Goal: Connect with others: Connect with others

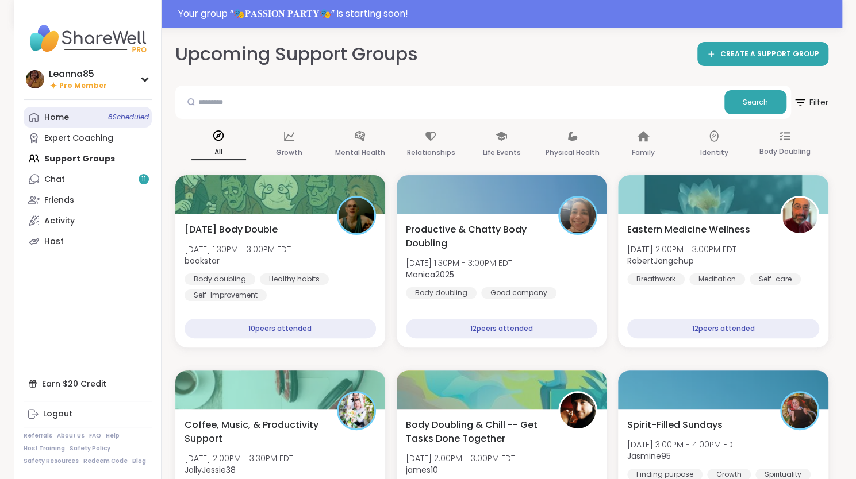
click at [114, 117] on span "8 Scheduled" at bounding box center [128, 117] width 41 height 9
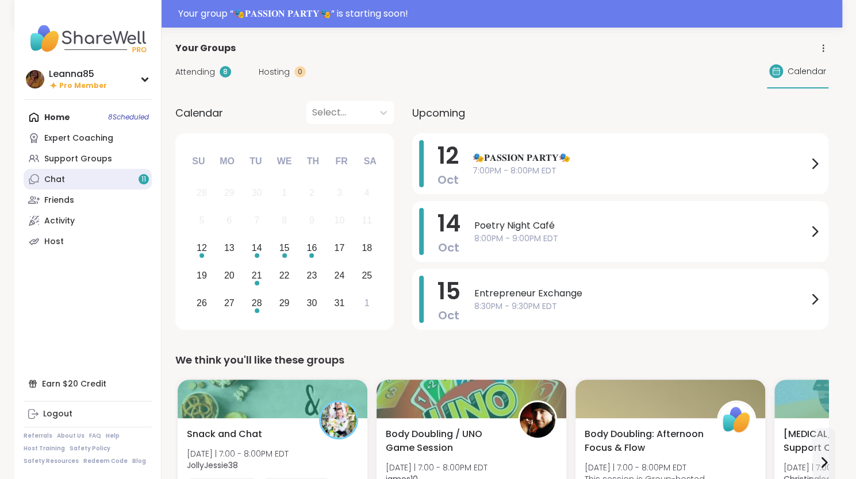
click at [109, 182] on link "Chat 11" at bounding box center [88, 179] width 128 height 21
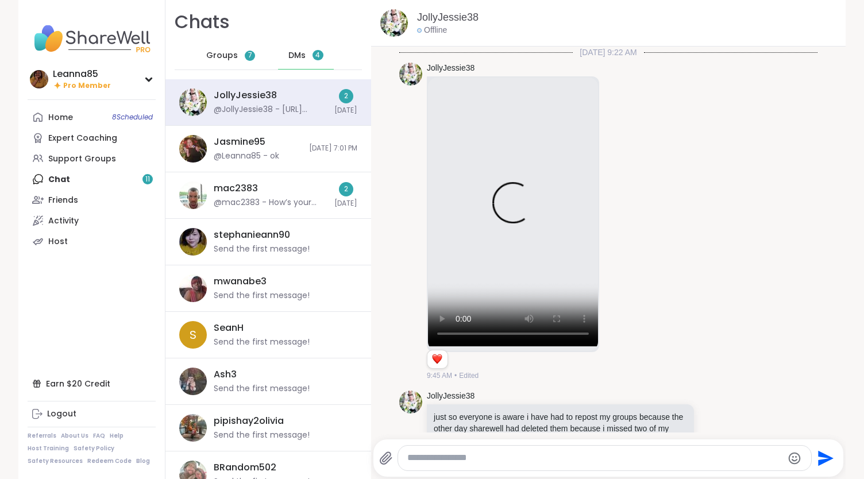
scroll to position [1792, 0]
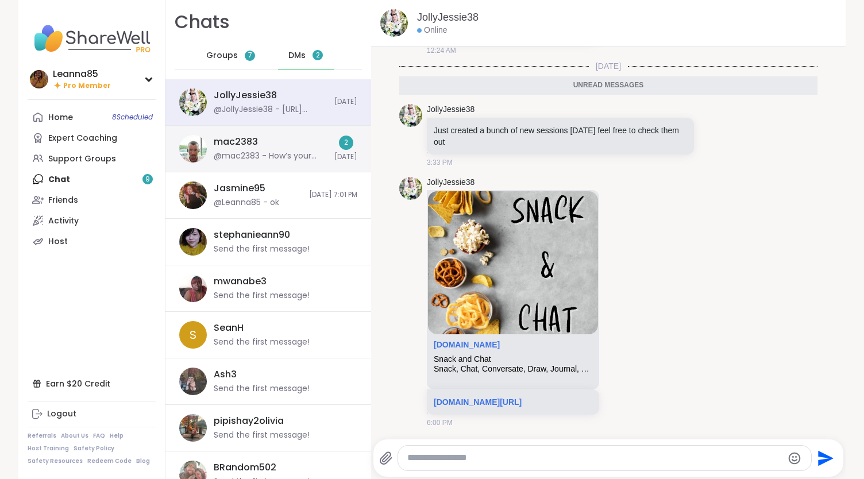
click at [245, 141] on div "mac2383" at bounding box center [236, 142] width 44 height 13
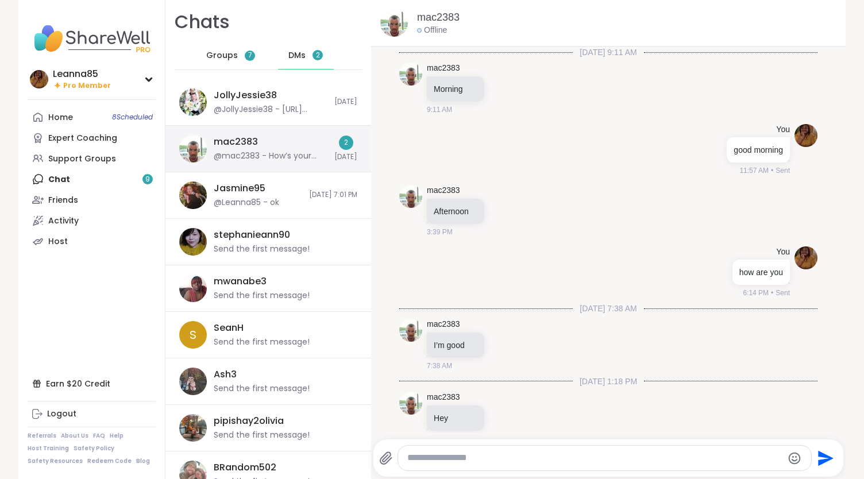
scroll to position [295, 0]
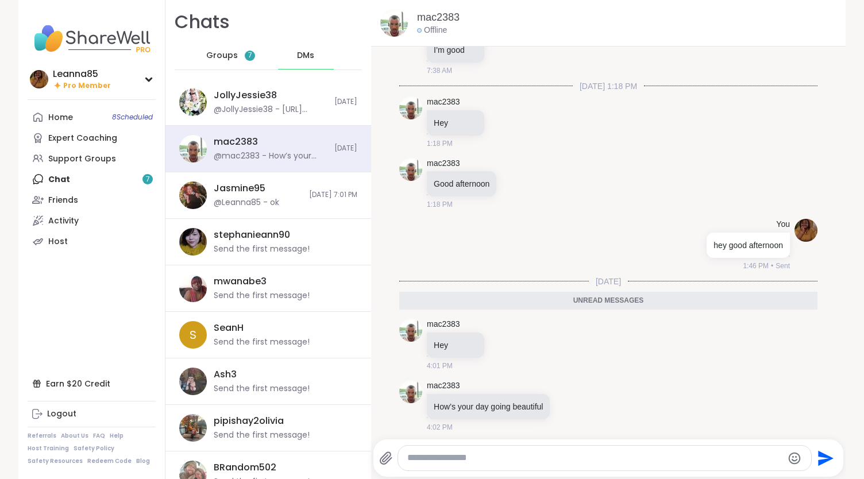
click at [468, 463] on textarea "Type your message" at bounding box center [595, 458] width 375 height 12
type textarea "**********"
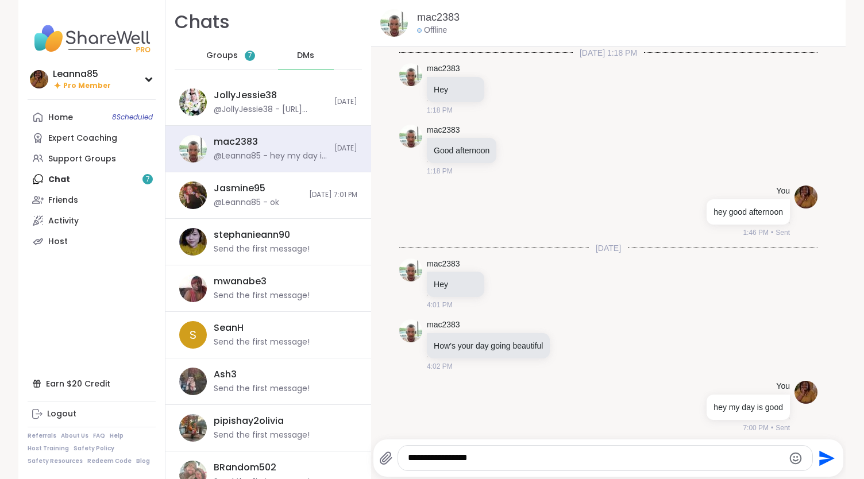
type textarea "**********"
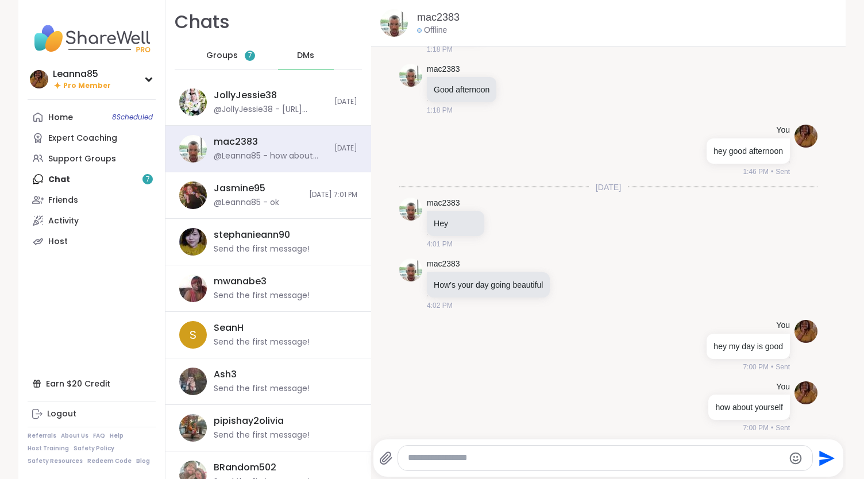
click at [203, 56] on div "Groups 7" at bounding box center [231, 56] width 56 height 28
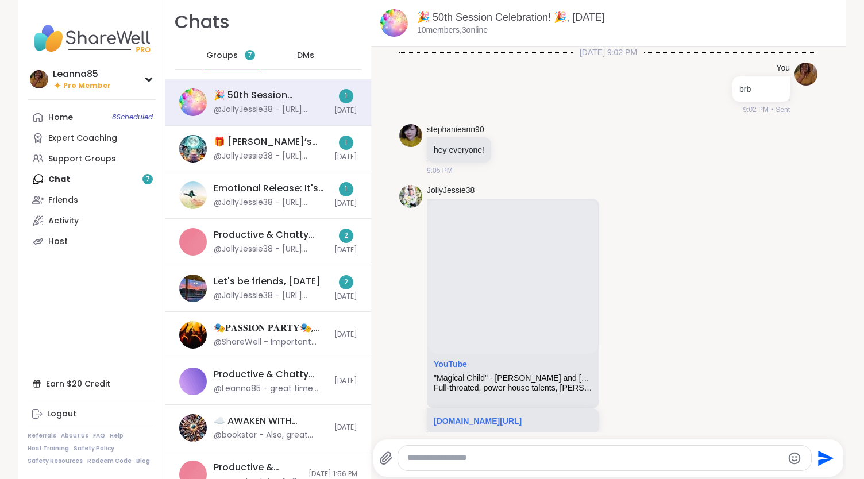
scroll to position [6420, 0]
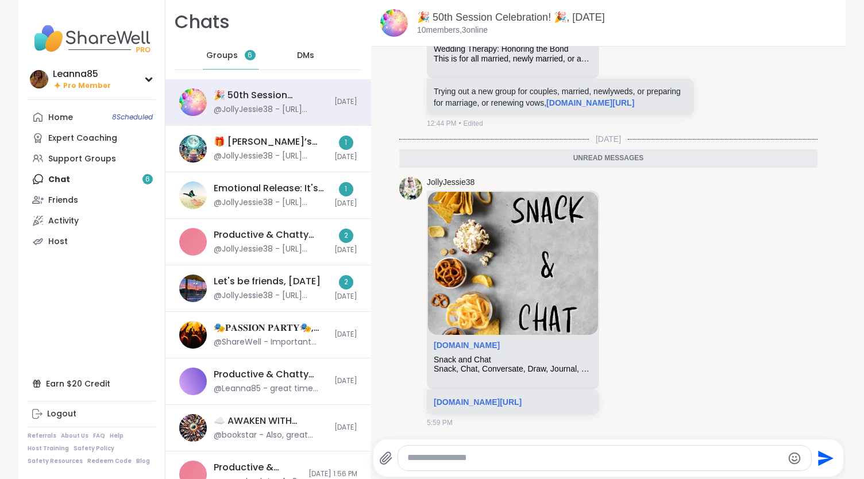
click at [203, 56] on div "Groups 6" at bounding box center [231, 56] width 56 height 28
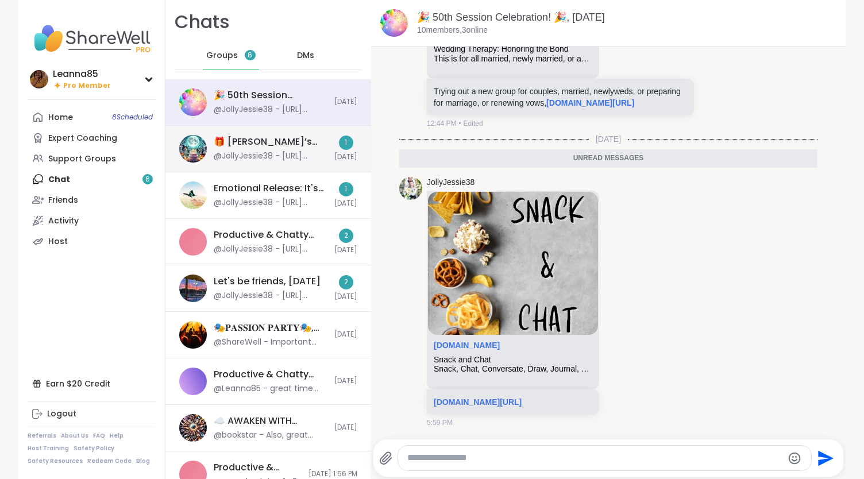
click at [222, 145] on div "🎁 Lynette’s Spooktacular Birthday Party 🎃 , Oct 11" at bounding box center [271, 142] width 114 height 13
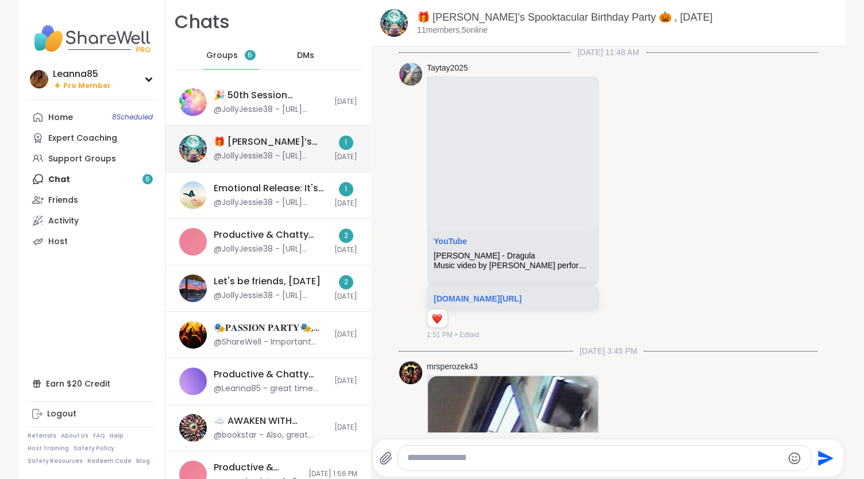
scroll to position [15002, 0]
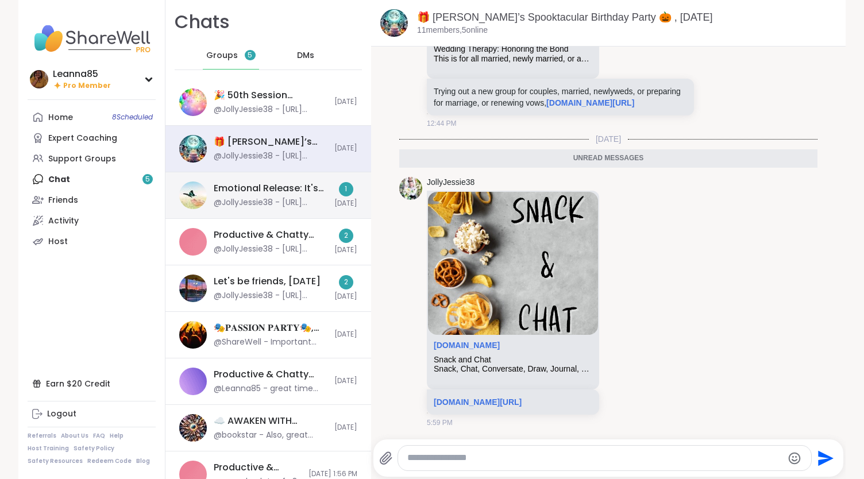
click at [226, 185] on div "Emotional Release: It's Time, Oct 11" at bounding box center [271, 188] width 114 height 13
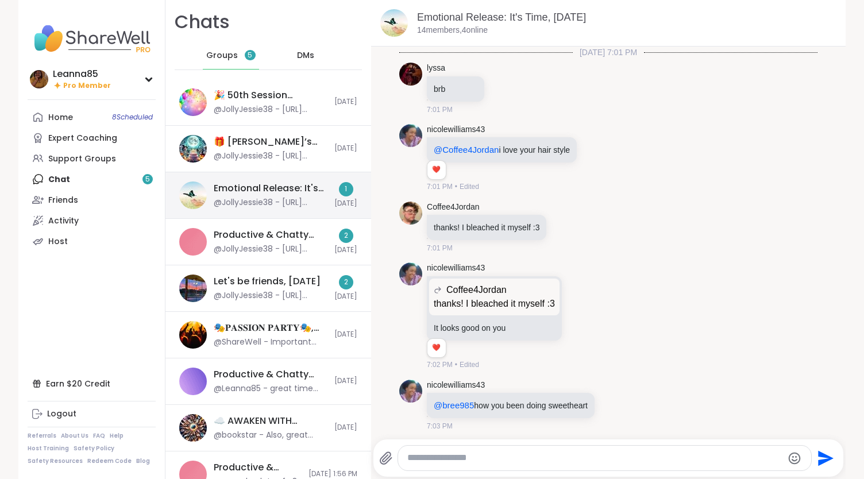
scroll to position [4781, 0]
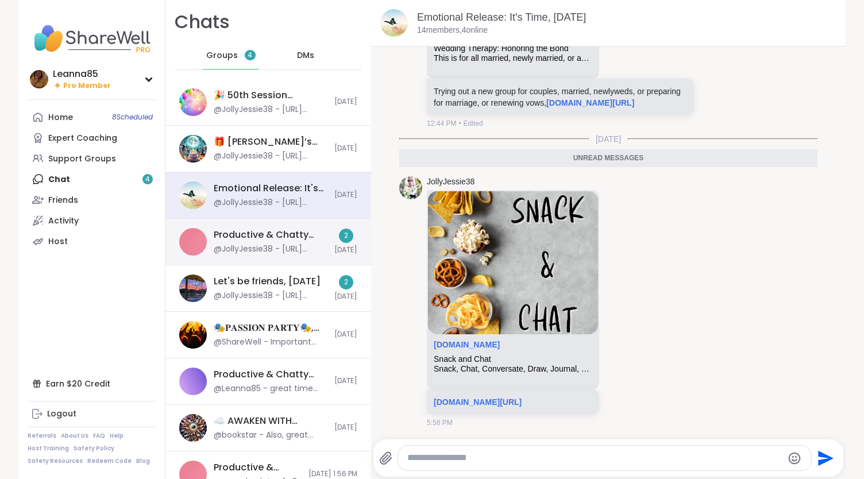
click at [232, 233] on div "Productive & Chatty Body Doubling , Oct 10" at bounding box center [271, 235] width 114 height 13
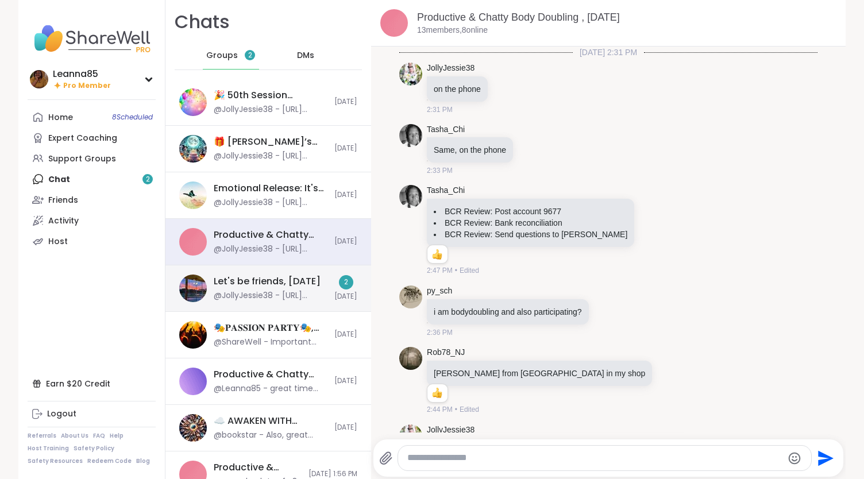
scroll to position [13641, 0]
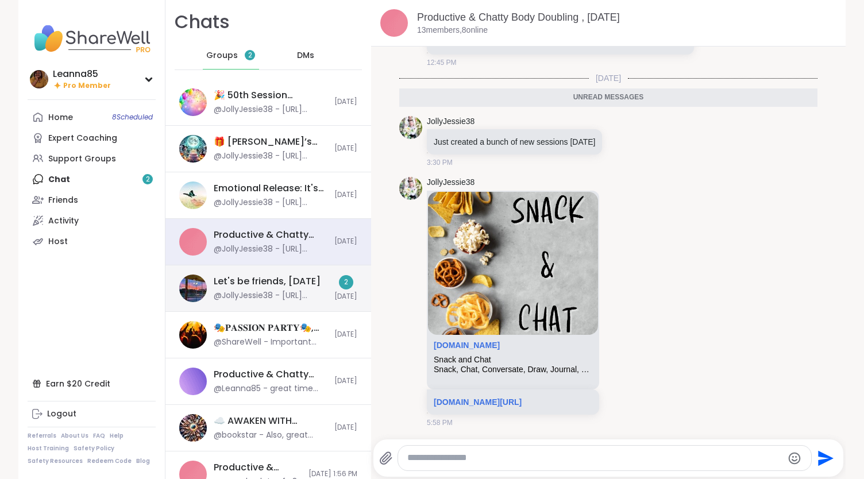
click at [245, 281] on div "Let's be friends, Oct 09" at bounding box center [267, 281] width 107 height 13
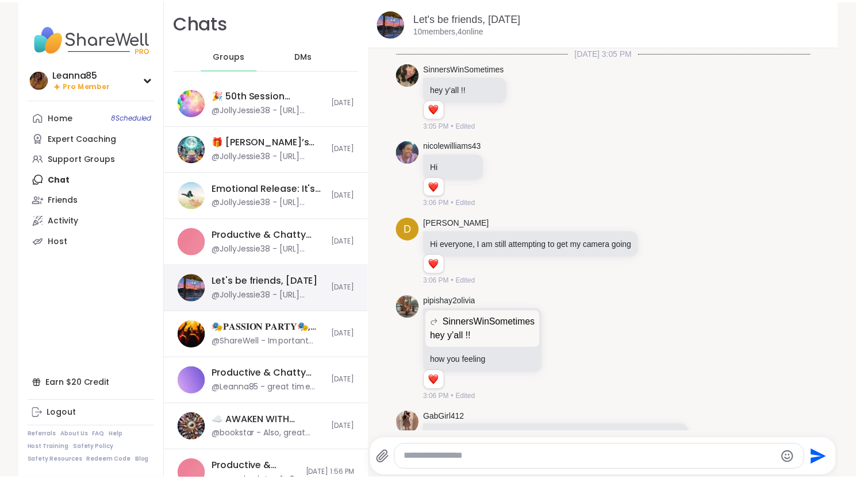
scroll to position [5103, 0]
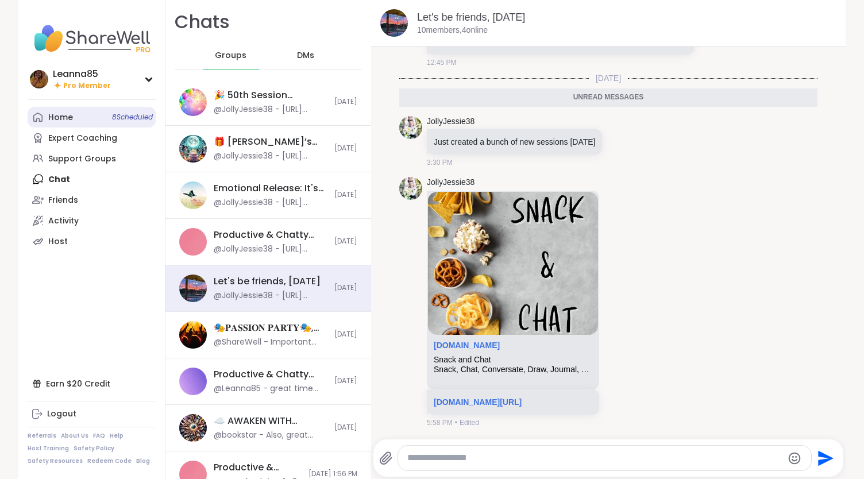
click at [114, 121] on span "8 Scheduled" at bounding box center [132, 117] width 41 height 9
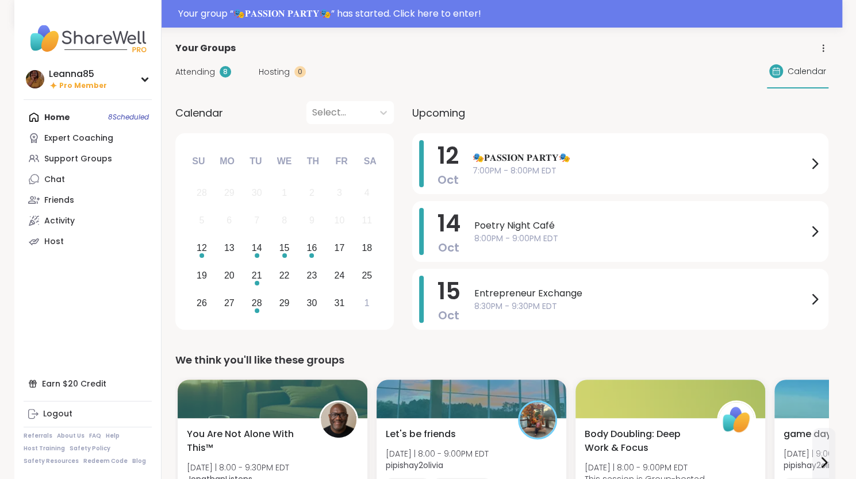
click at [114, 121] on div "Home 8 Scheduled Expert Coaching Support Groups Chat Friends Activity Host" at bounding box center [88, 179] width 128 height 145
click at [489, 164] on span "🎭𝐏𝐀𝐒𝐒𝐈𝐎𝐍 𝐏𝐀𝐑𝐓𝐘🎭" at bounding box center [639, 158] width 335 height 14
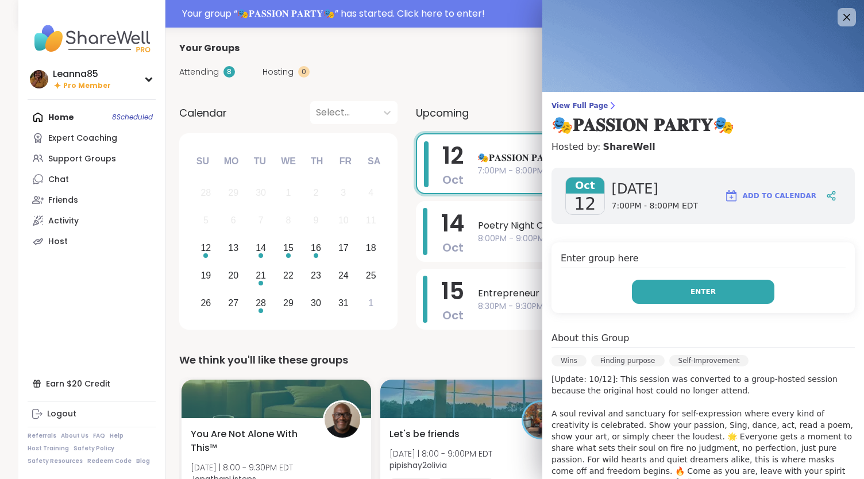
click at [637, 286] on button "Enter" at bounding box center [703, 292] width 143 height 24
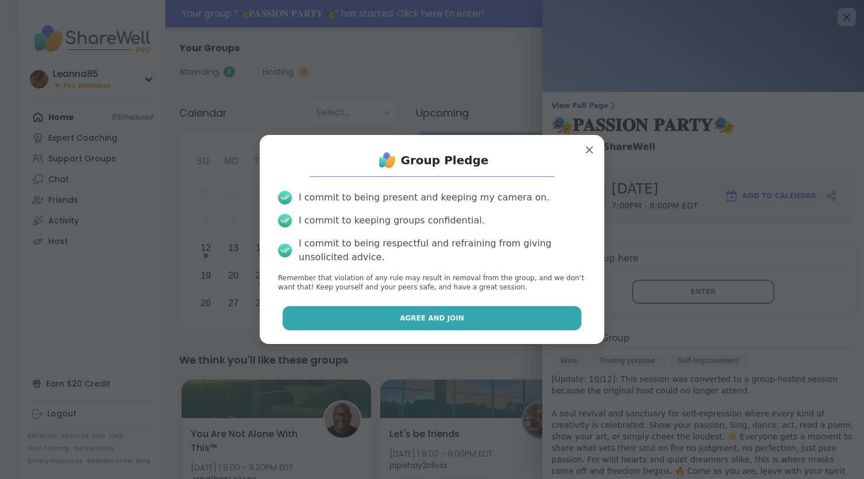
click at [477, 321] on button "Agree and Join" at bounding box center [432, 318] width 299 height 24
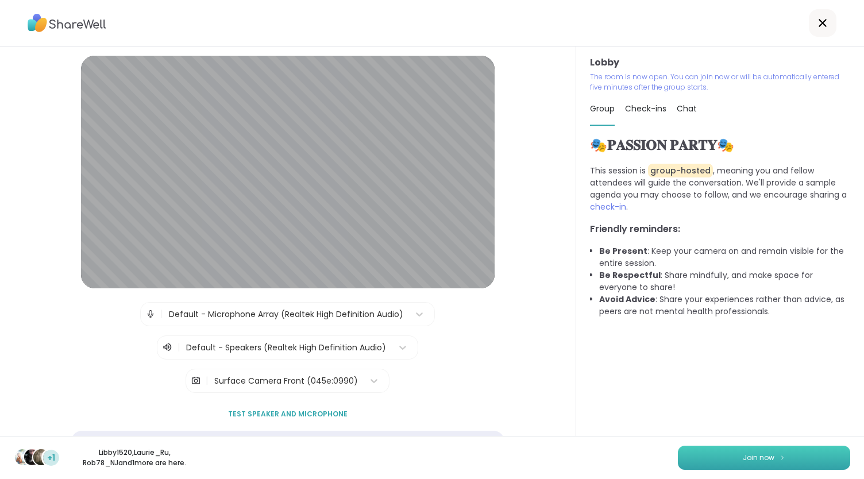
click at [731, 459] on button "Join now" at bounding box center [764, 458] width 172 height 24
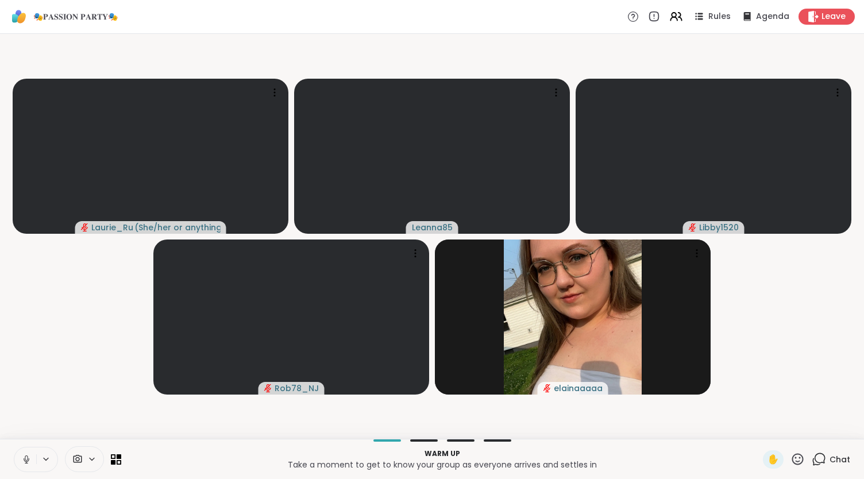
click at [25, 456] on icon at bounding box center [26, 460] width 10 height 10
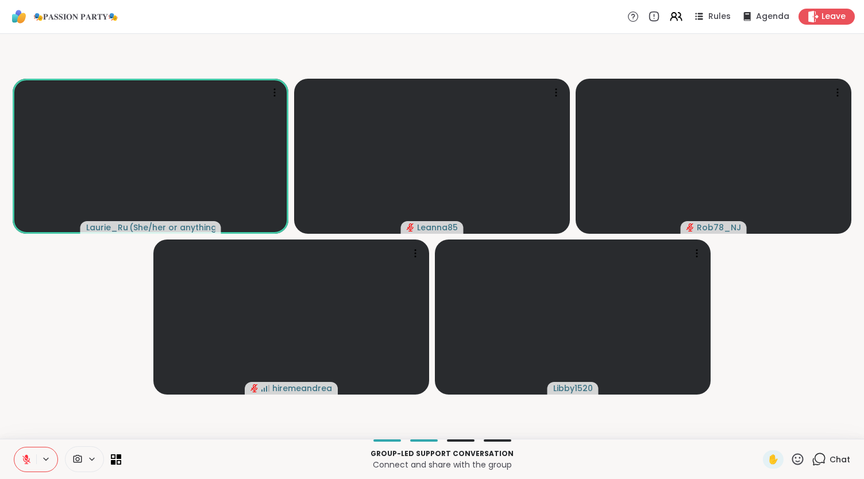
click at [24, 456] on icon at bounding box center [26, 460] width 10 height 10
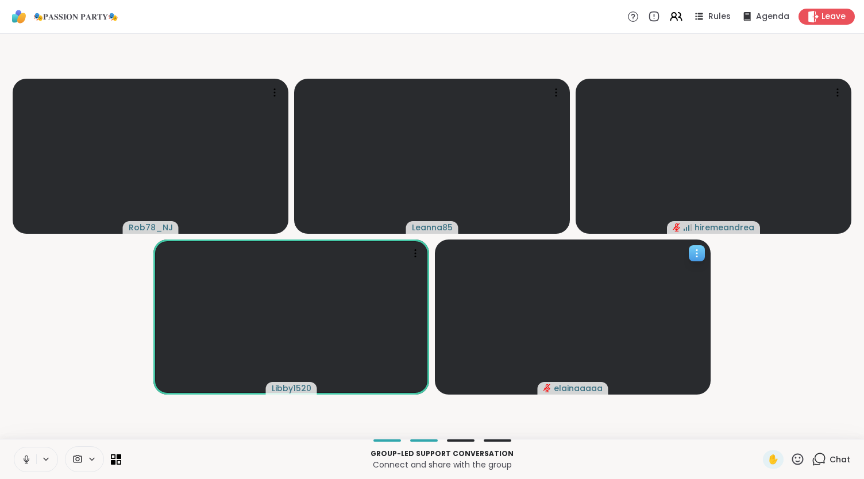
click at [589, 372] on video at bounding box center [573, 317] width 276 height 155
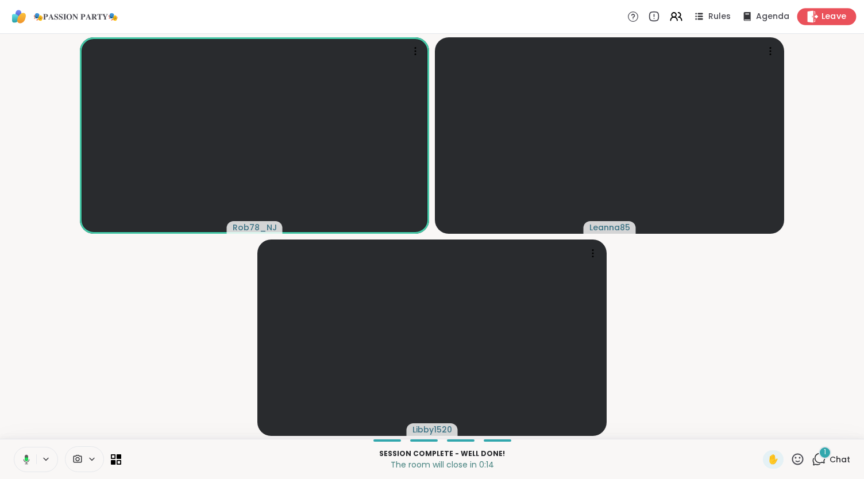
click at [807, 17] on icon at bounding box center [813, 16] width 12 height 12
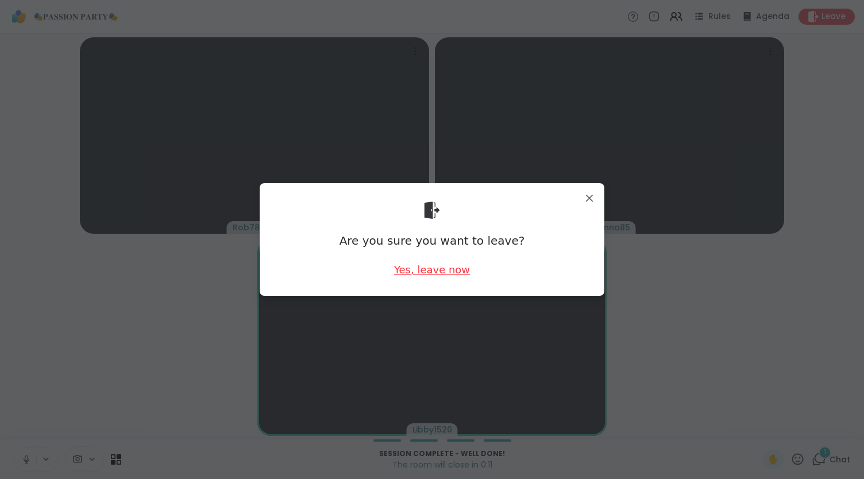
click at [450, 267] on div "Yes, leave now" at bounding box center [432, 270] width 76 height 14
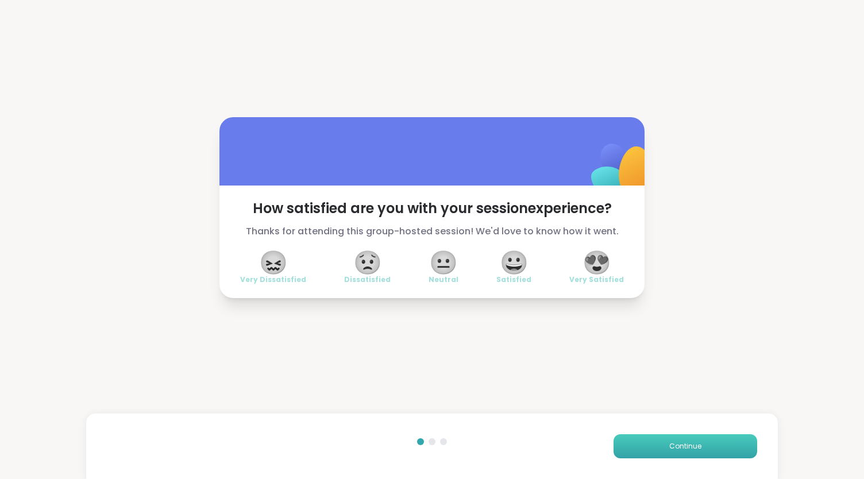
click at [683, 446] on span "Continue" at bounding box center [686, 446] width 32 height 10
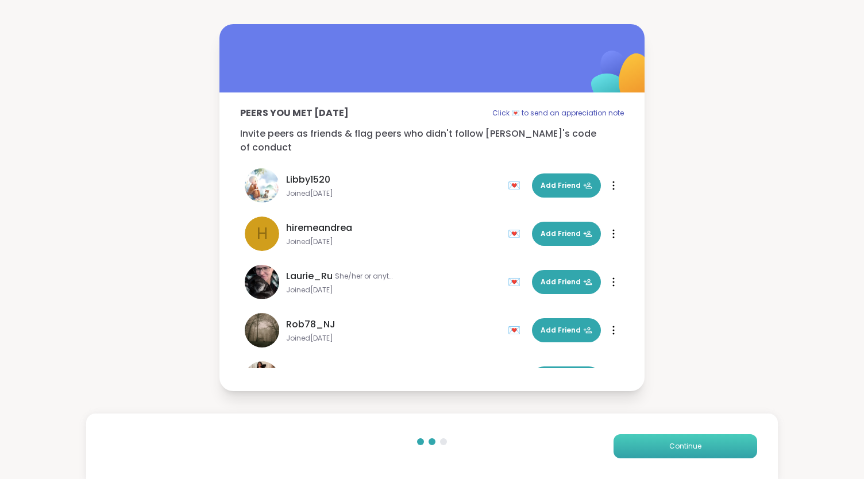
click at [683, 446] on span "Continue" at bounding box center [686, 446] width 32 height 10
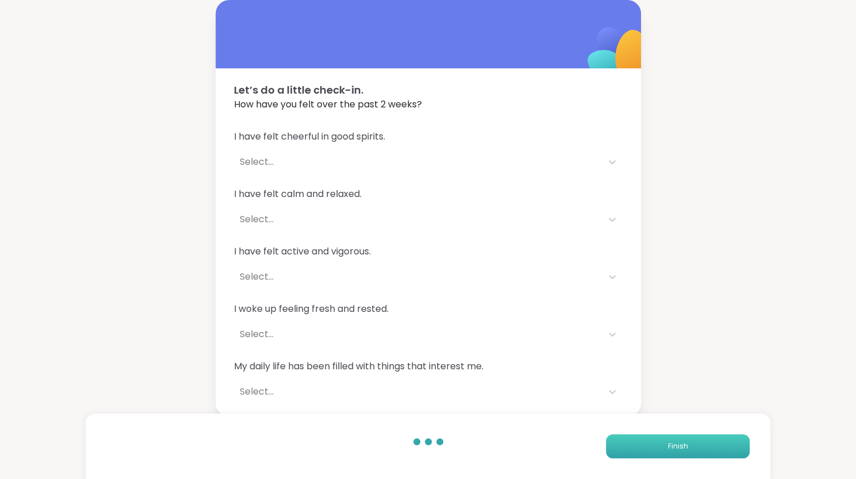
click at [683, 446] on span "Finish" at bounding box center [678, 446] width 20 height 10
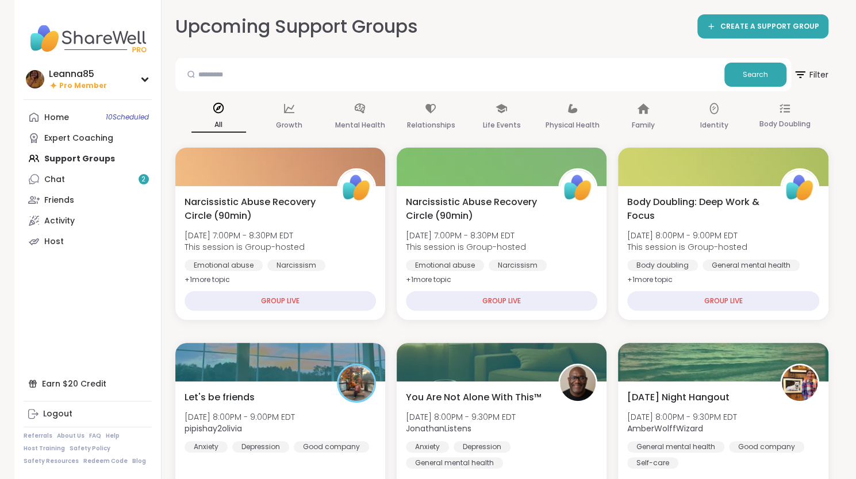
click at [683, 446] on div "General mental health" at bounding box center [675, 446] width 97 height 11
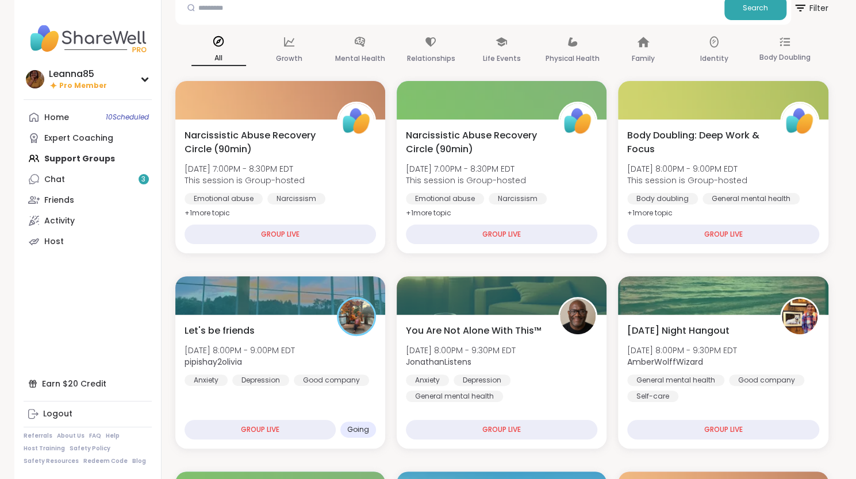
scroll to position [69, 0]
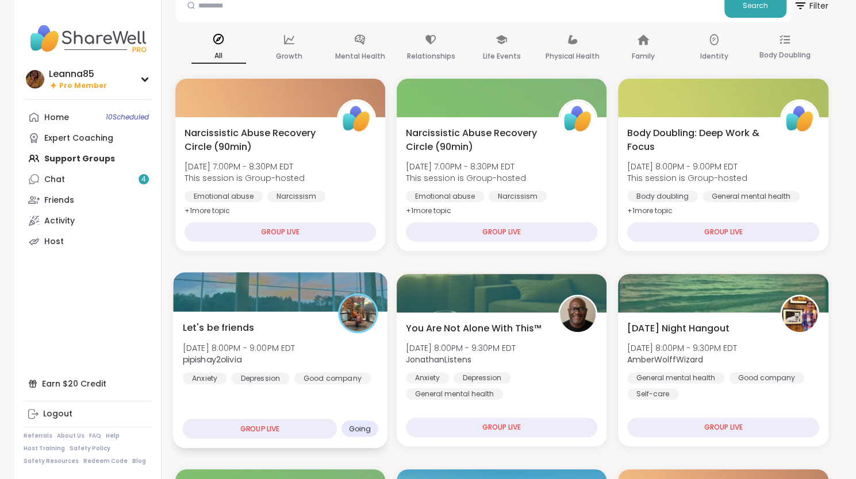
click at [345, 389] on div "Let's be friends Sun, Oct 12 | 8:00PM - 9:00PM EDT pipishay2olivia Anxiety Depr…" at bounding box center [280, 380] width 214 height 137
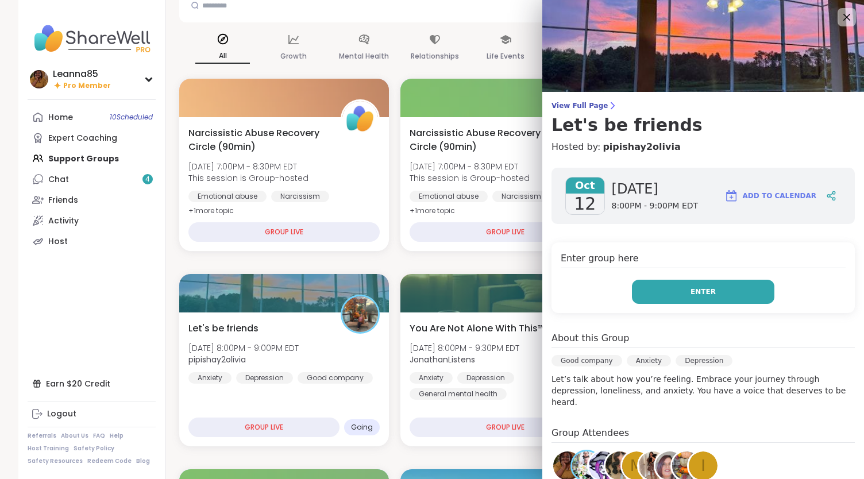
click at [659, 293] on button "Enter" at bounding box center [703, 292] width 143 height 24
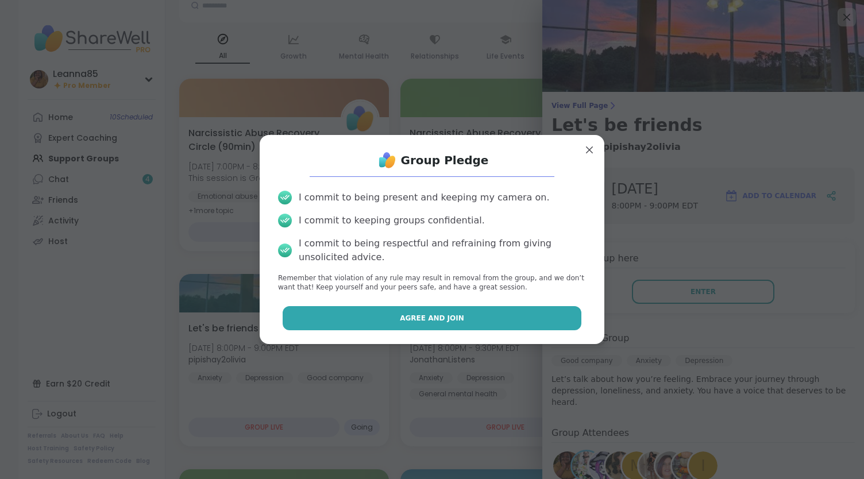
click at [532, 325] on button "Agree and Join" at bounding box center [432, 318] width 299 height 24
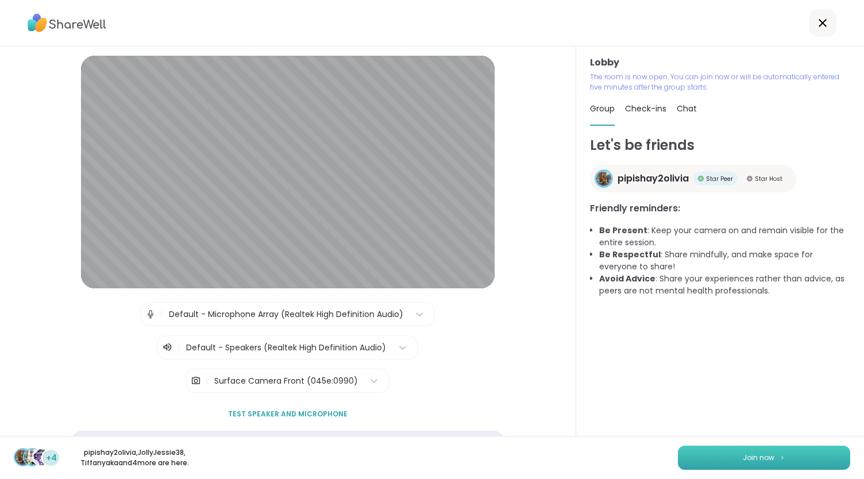
click at [717, 457] on button "Join now" at bounding box center [764, 458] width 172 height 24
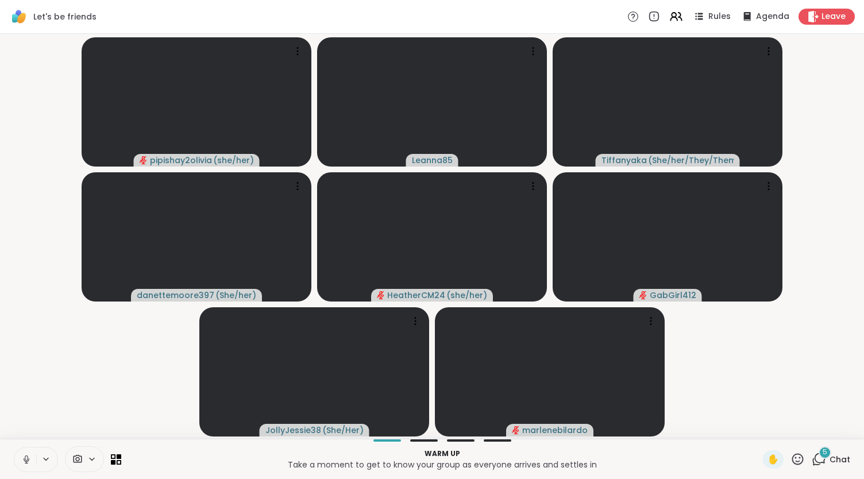
click at [28, 462] on icon at bounding box center [26, 460] width 10 height 10
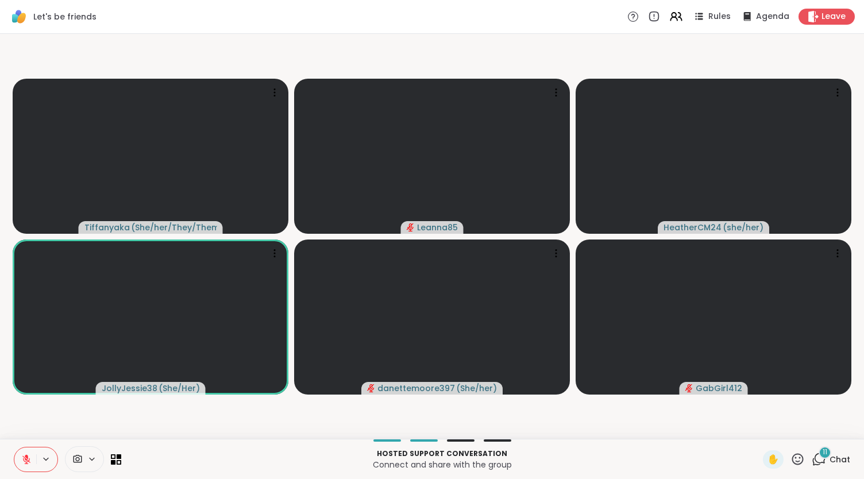
click at [35, 460] on button at bounding box center [25, 460] width 22 height 24
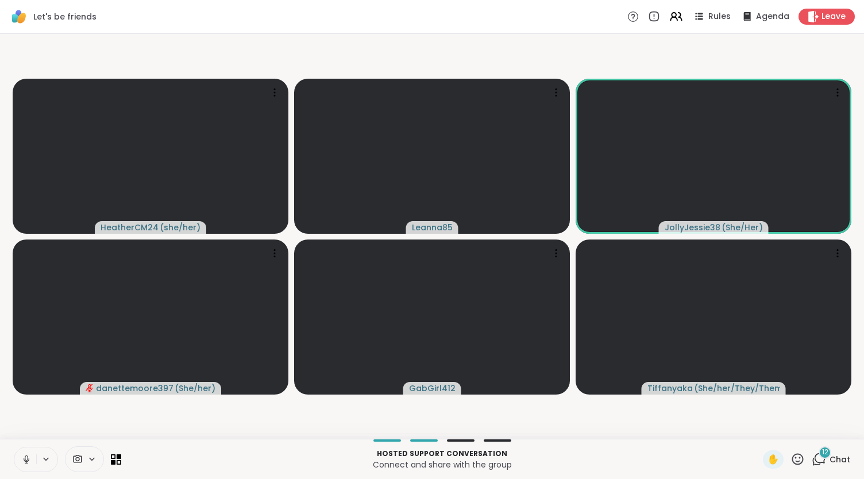
click at [27, 458] on icon at bounding box center [26, 458] width 3 height 5
click at [27, 458] on icon at bounding box center [26, 457] width 3 height 5
drag, startPoint x: 109, startPoint y: 455, endPoint x: 27, endPoint y: 459, distance: 81.7
click at [27, 459] on div at bounding box center [67, 460] width 107 height 26
click at [27, 459] on icon at bounding box center [26, 458] width 3 height 5
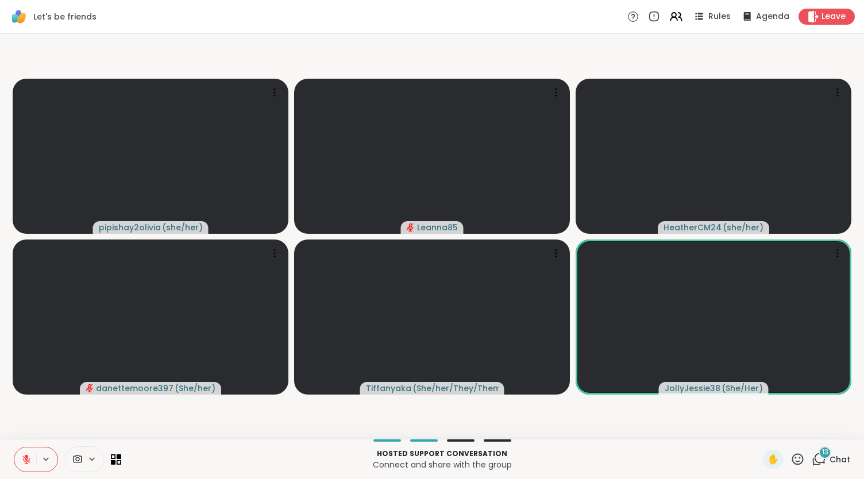
click at [268, 459] on p "Connect and share with the group" at bounding box center [442, 464] width 628 height 11
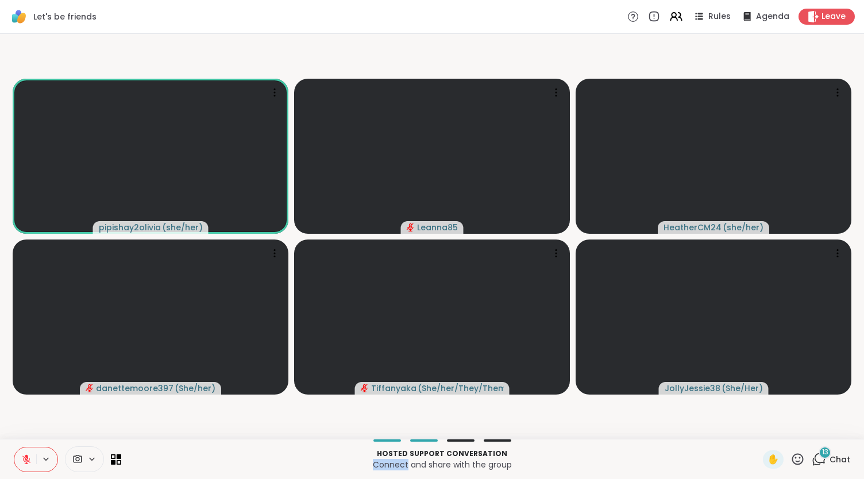
click at [268, 459] on p "Connect and share with the group" at bounding box center [442, 464] width 628 height 11
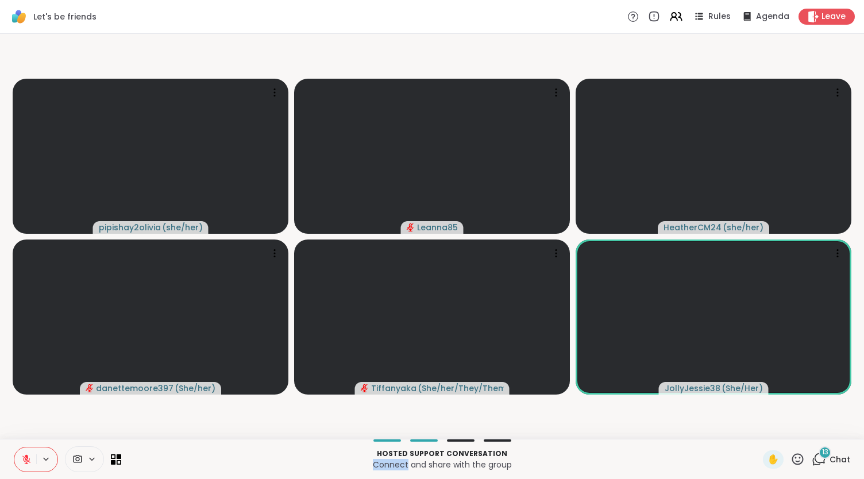
click at [268, 459] on p "Connect and share with the group" at bounding box center [442, 464] width 628 height 11
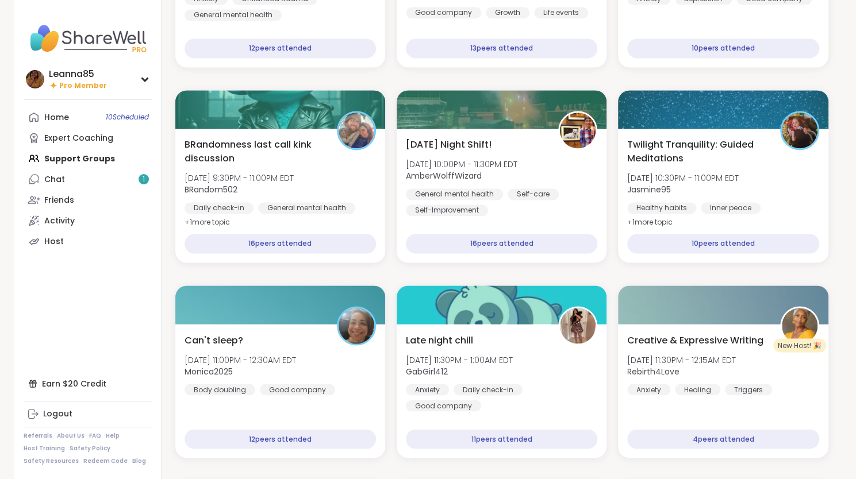
click at [86, 160] on div "Home 10 Scheduled Expert Coaching Support Groups Chat 1 Friends Activity Host" at bounding box center [88, 179] width 128 height 145
click at [85, 136] on div "Expert Coaching" at bounding box center [78, 138] width 69 height 11
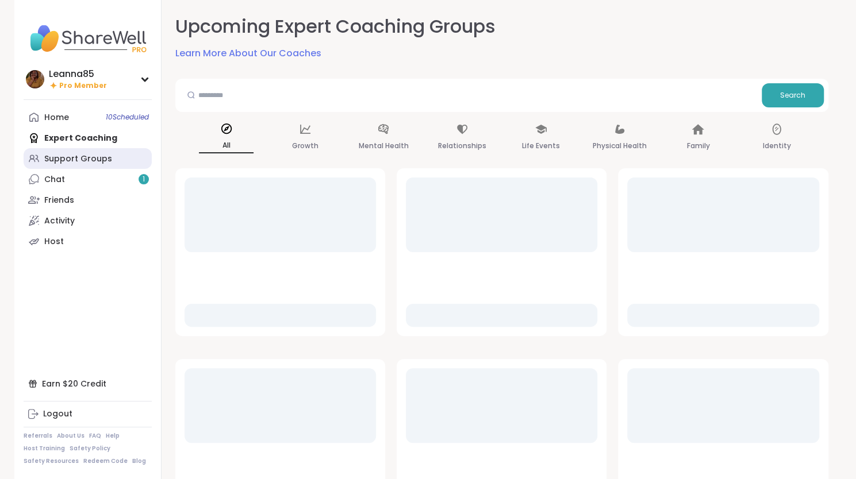
click at [88, 159] on div "Support Groups" at bounding box center [78, 158] width 68 height 11
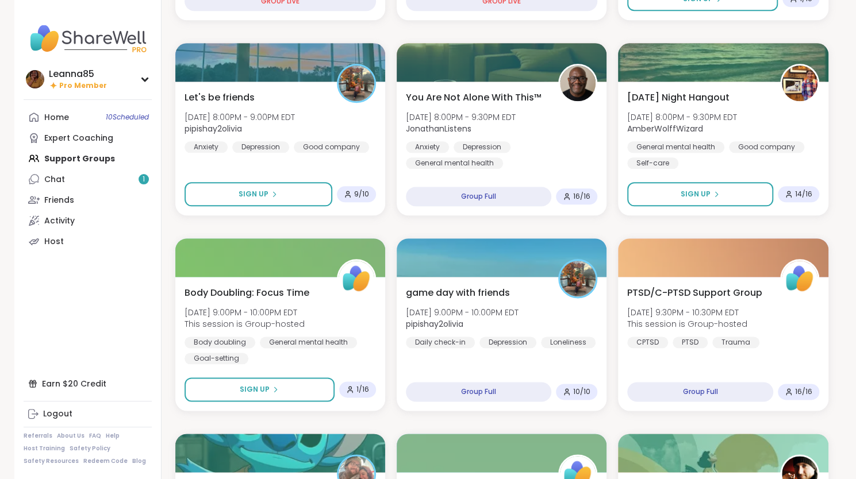
scroll to position [697, 0]
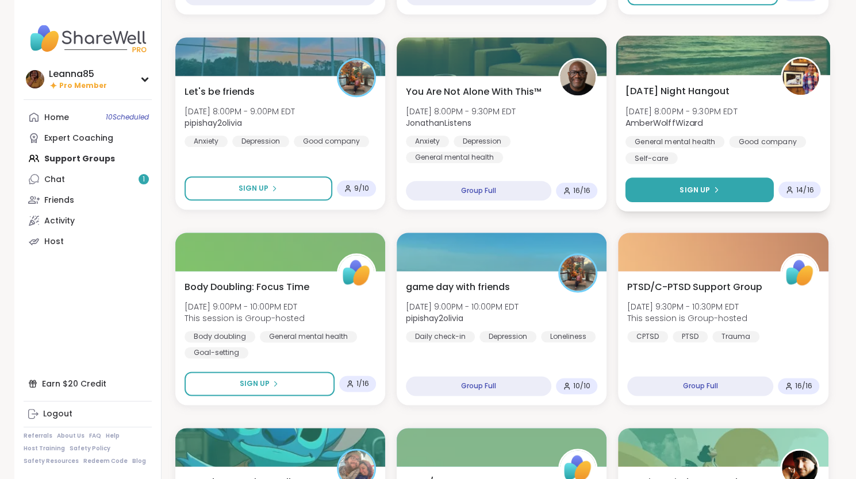
click at [690, 185] on span "Sign Up" at bounding box center [694, 190] width 30 height 10
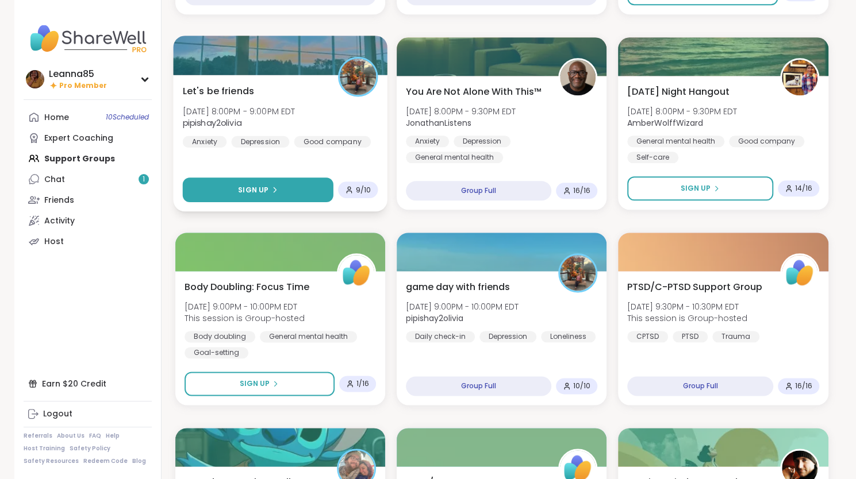
click at [276, 190] on icon at bounding box center [274, 189] width 7 height 7
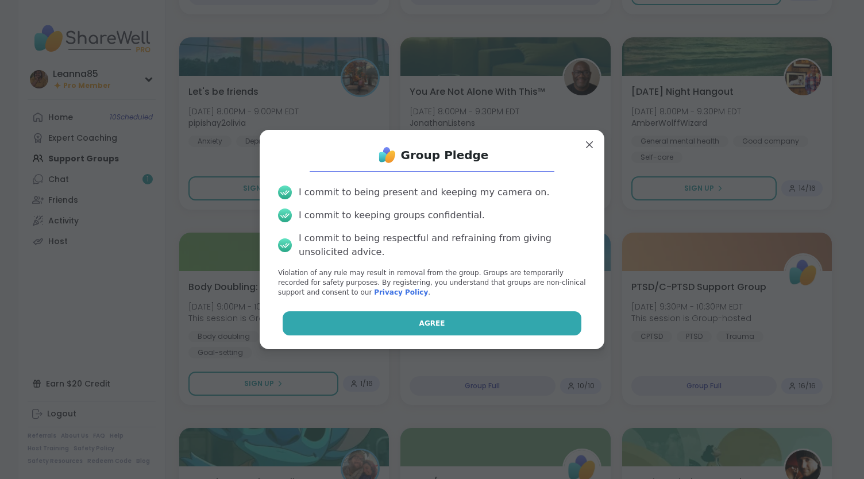
click at [445, 325] on button "Agree" at bounding box center [432, 324] width 299 height 24
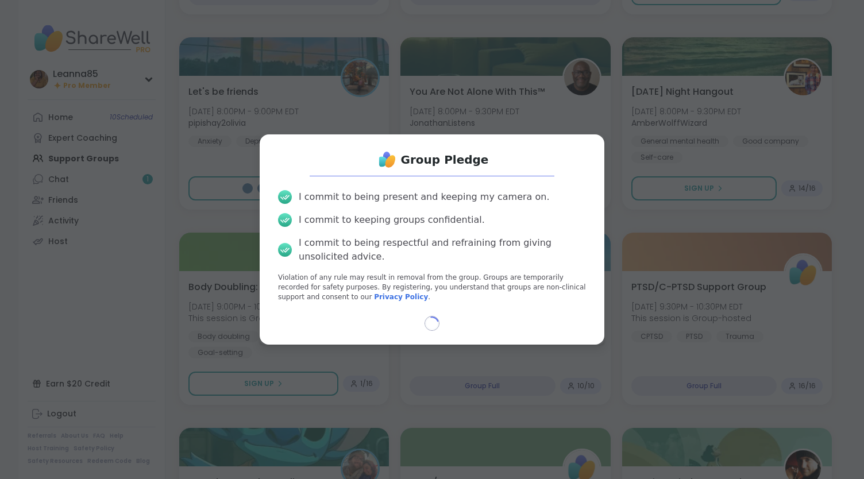
select select "**"
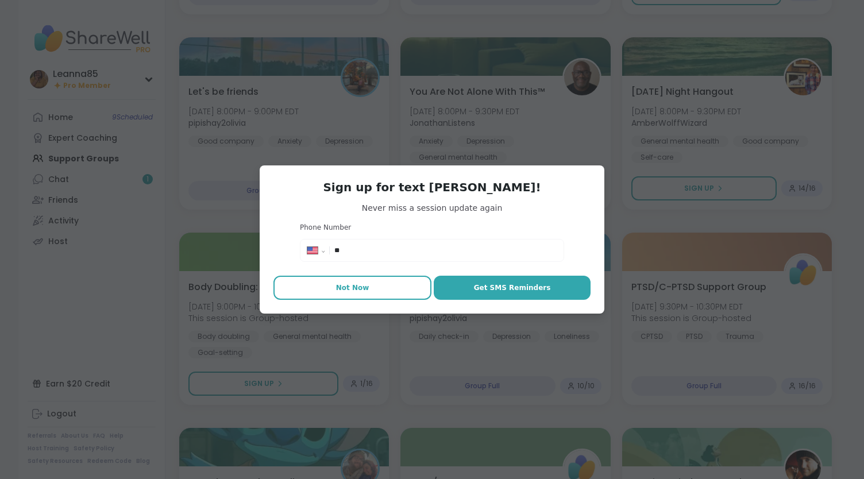
click at [355, 289] on span "Not Now" at bounding box center [352, 288] width 33 height 10
type textarea "*"
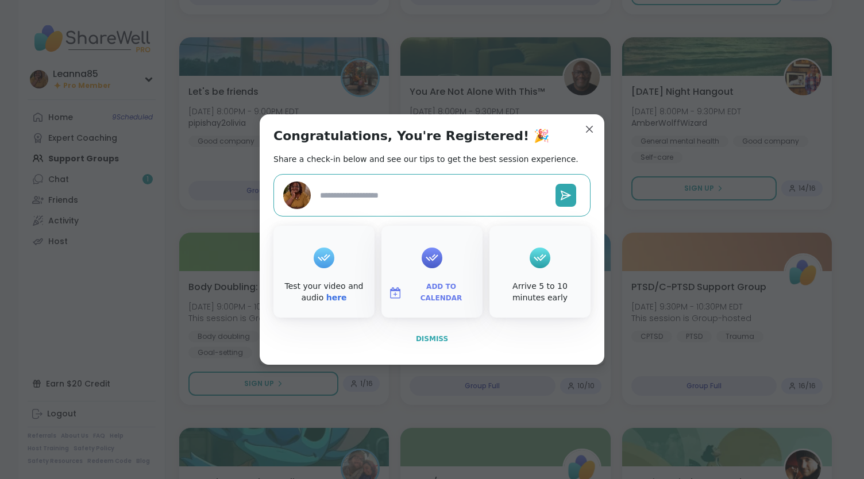
click at [439, 342] on span "Dismiss" at bounding box center [432, 339] width 32 height 8
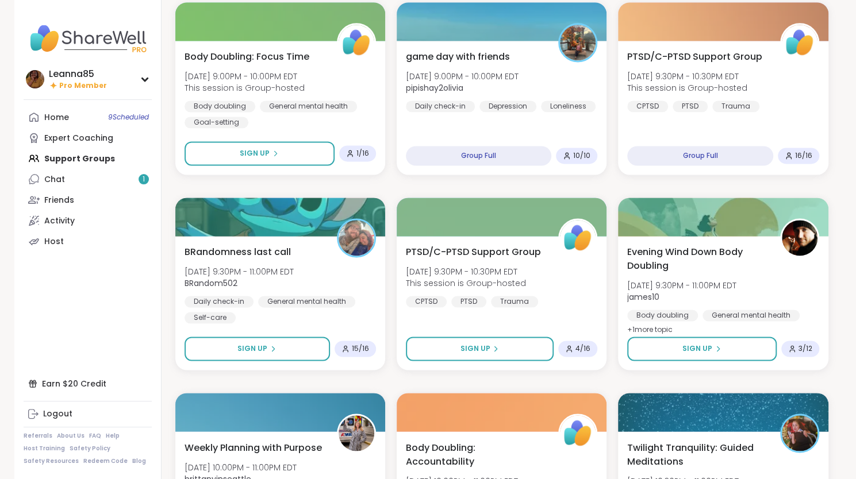
scroll to position [936, 0]
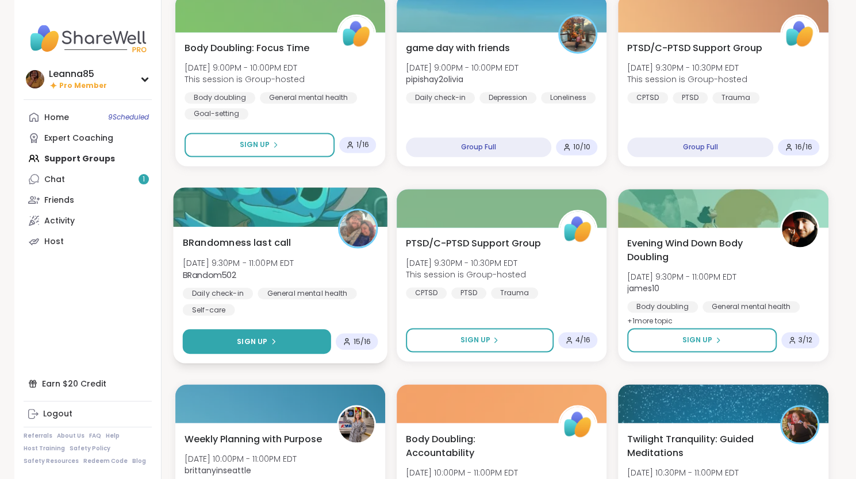
click at [282, 340] on button "Sign Up" at bounding box center [256, 341] width 148 height 25
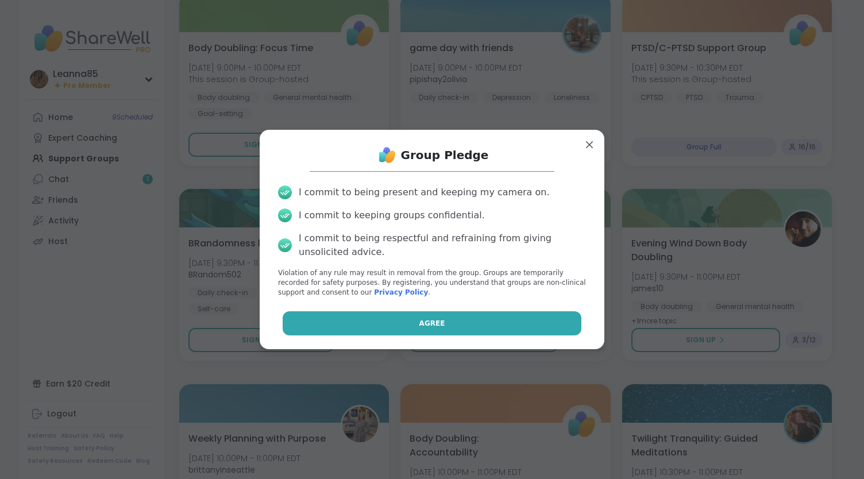
click at [324, 325] on button "Agree" at bounding box center [432, 324] width 299 height 24
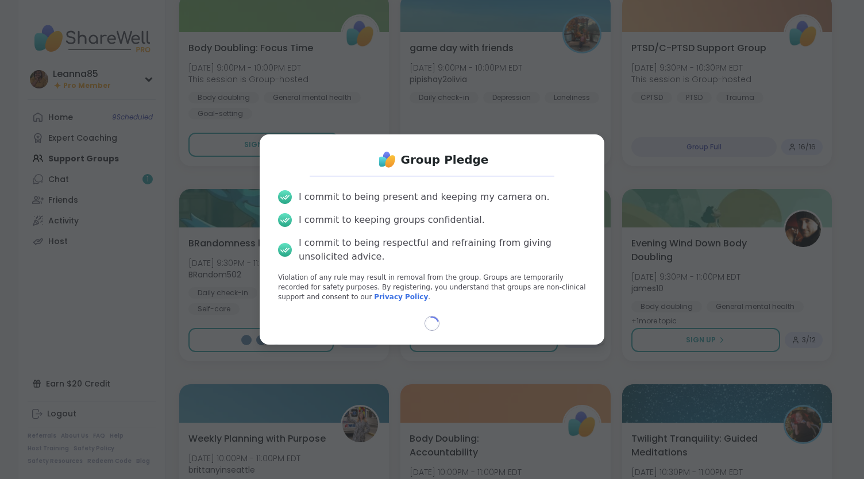
select select "**"
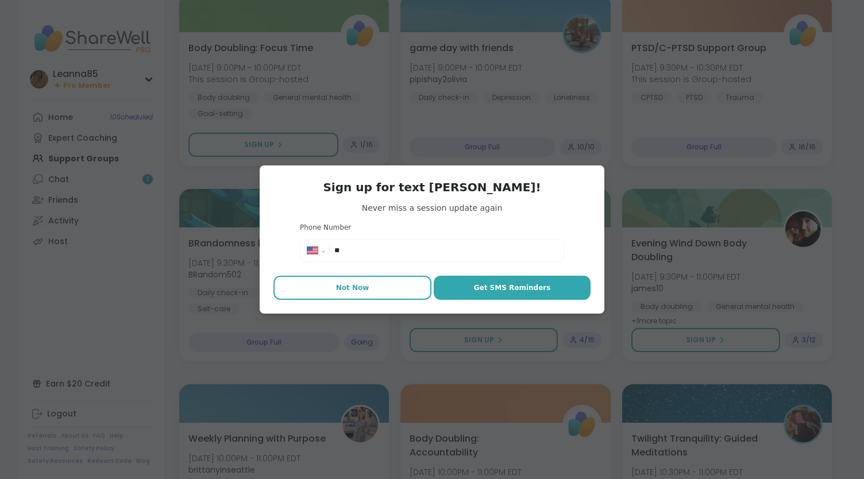
click at [354, 290] on span "Not Now" at bounding box center [352, 288] width 33 height 10
type textarea "*"
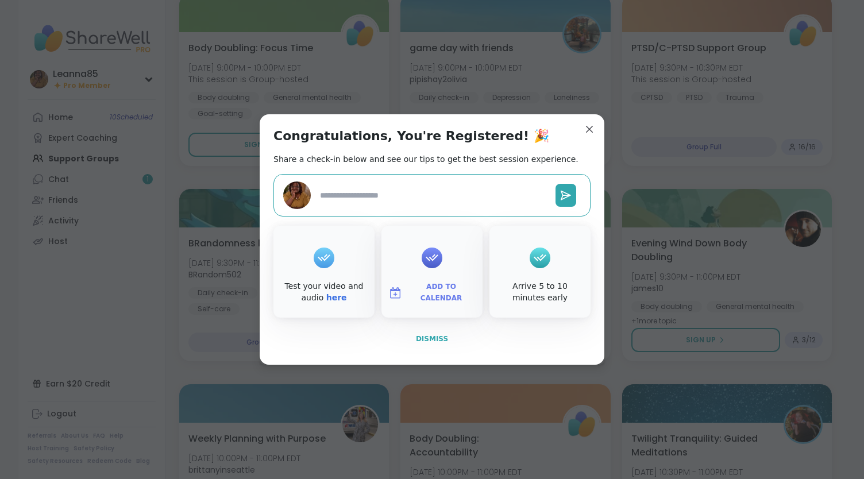
click at [437, 340] on span "Dismiss" at bounding box center [432, 339] width 32 height 8
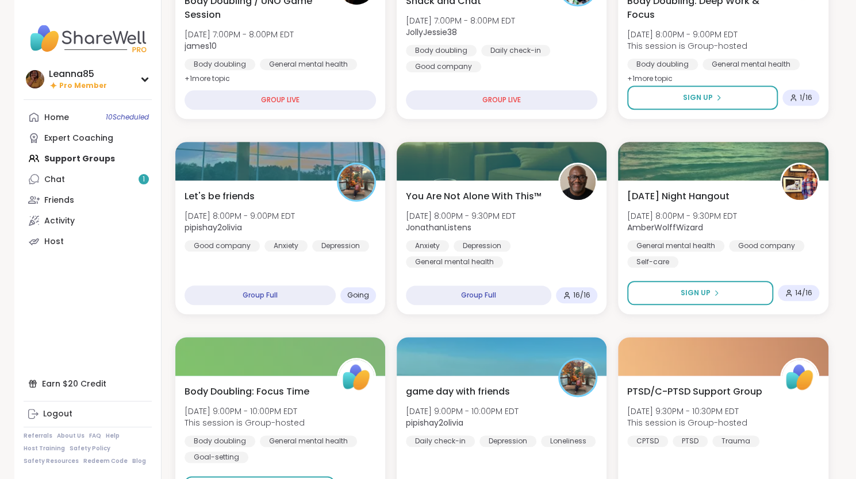
scroll to position [590, 0]
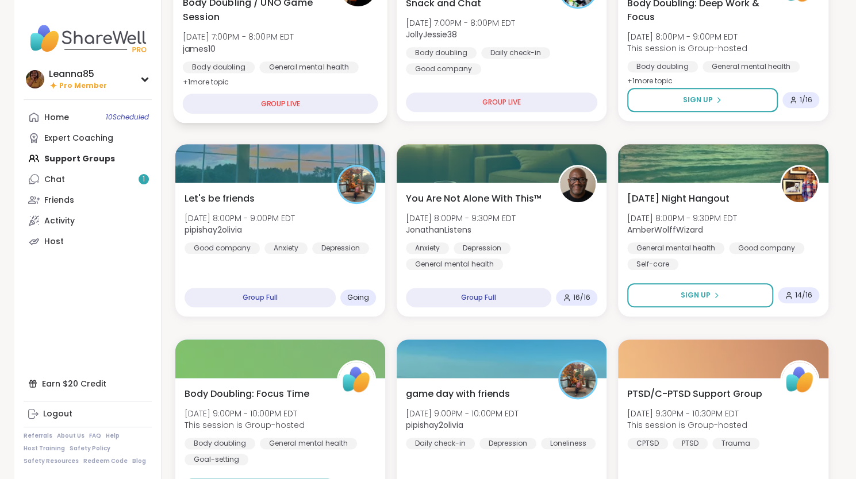
click at [279, 24] on div "Body Doubling / UNO Game Session [DATE] 7:00PM - 8:00PM EDT james10 Body doubli…" at bounding box center [279, 42] width 195 height 94
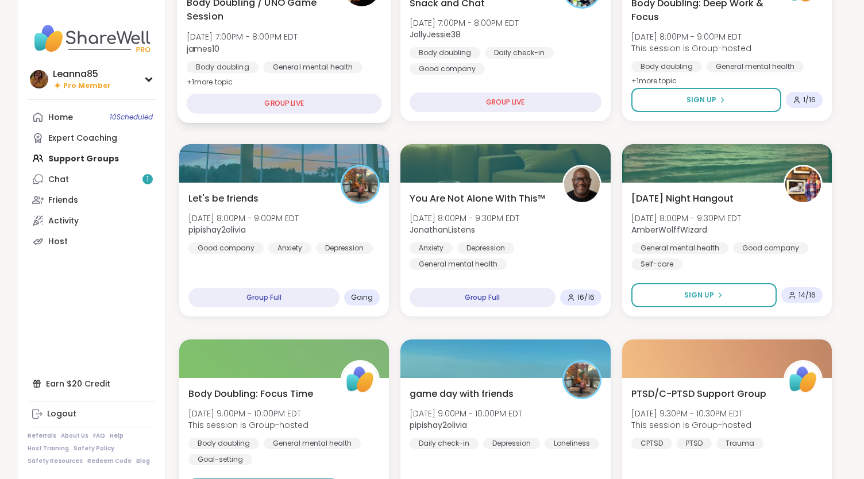
click at [279, 24] on div "Body Doubling / UNO Game Session [DATE] 7:00PM - 8:00PM EDT james10 Body doubli…" at bounding box center [284, 42] width 195 height 94
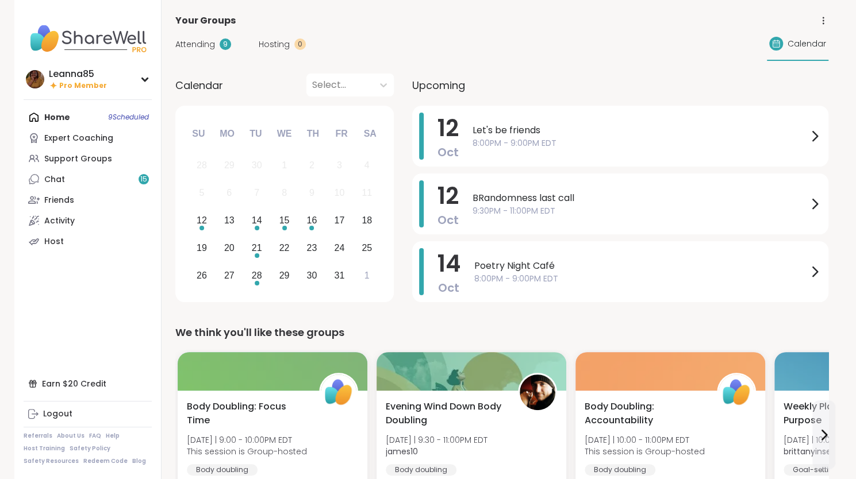
click at [508, 133] on span "Let's be friends" at bounding box center [639, 131] width 335 height 14
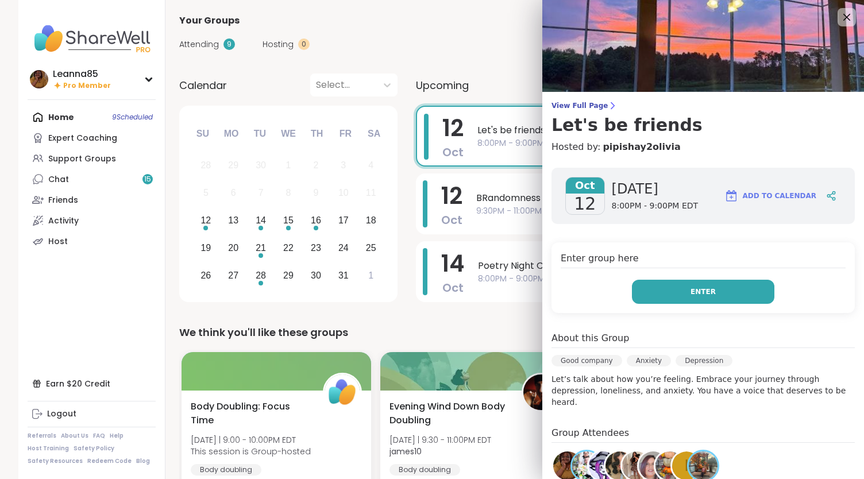
click at [632, 289] on button "Enter" at bounding box center [703, 292] width 143 height 24
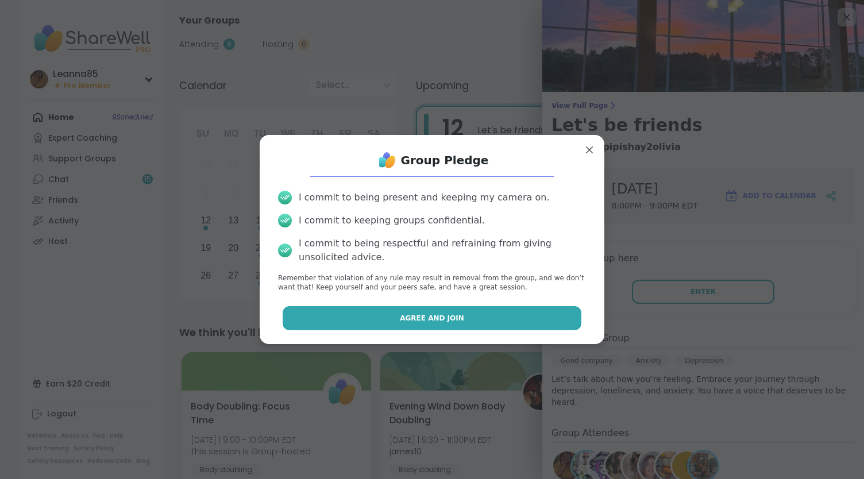
click at [534, 314] on button "Agree and Join" at bounding box center [432, 318] width 299 height 24
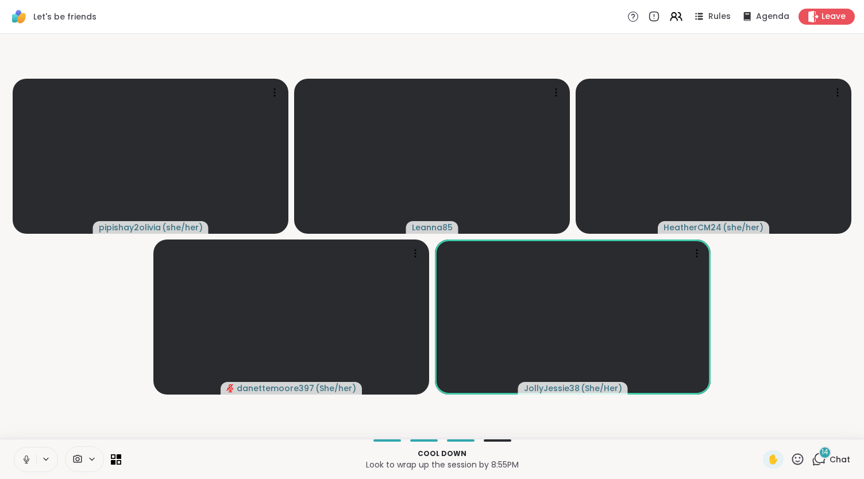
click at [25, 458] on icon at bounding box center [26, 458] width 3 height 5
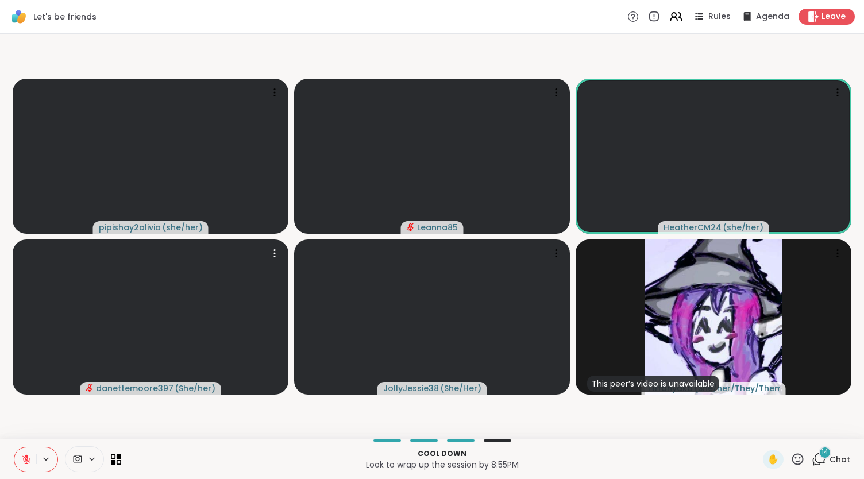
click at [71, 394] on video at bounding box center [151, 317] width 276 height 155
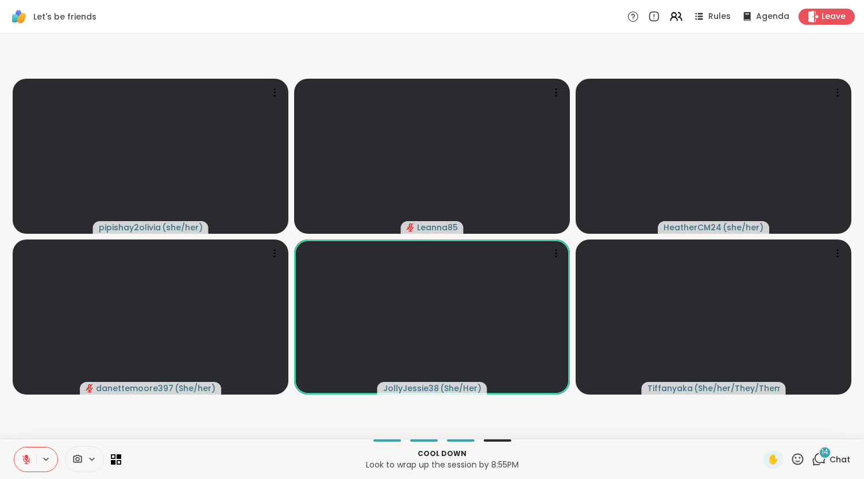
click at [822, 457] on span "14" at bounding box center [825, 453] width 7 height 10
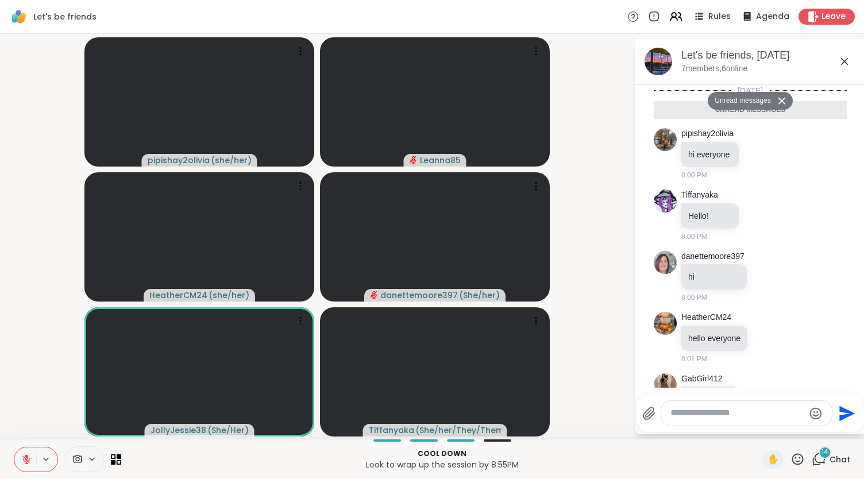
scroll to position [741, 0]
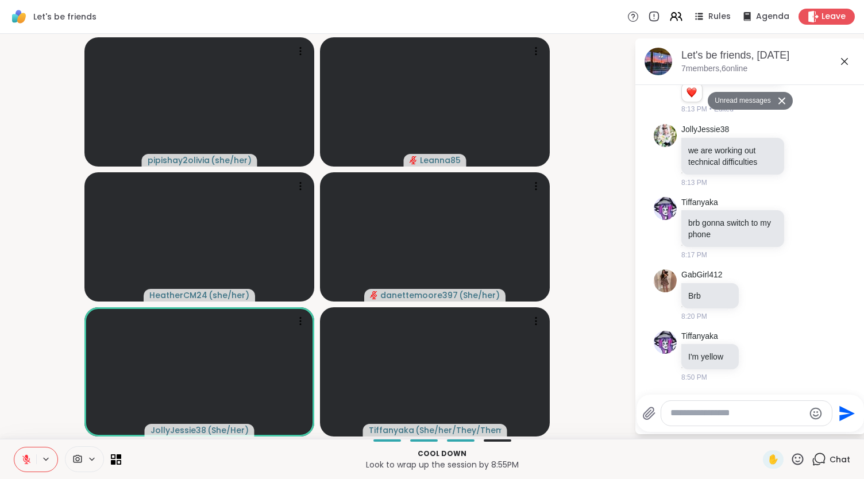
click at [816, 457] on icon at bounding box center [819, 459] width 14 height 14
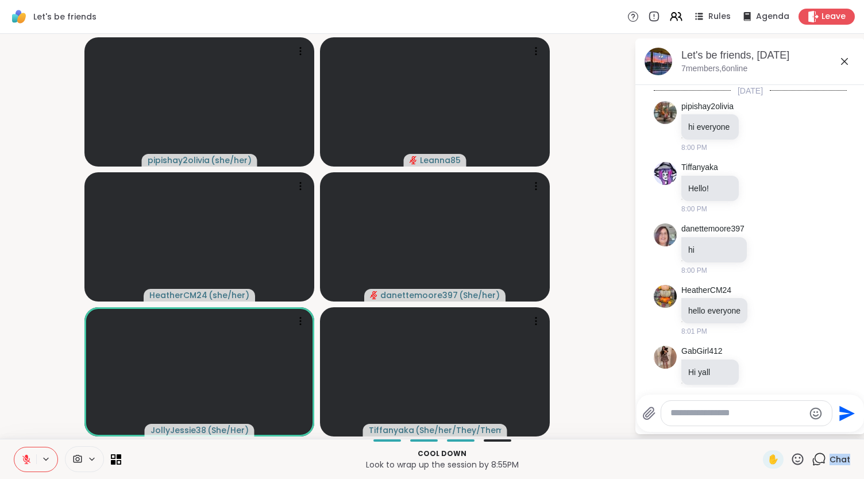
click at [816, 457] on icon at bounding box center [819, 459] width 14 height 14
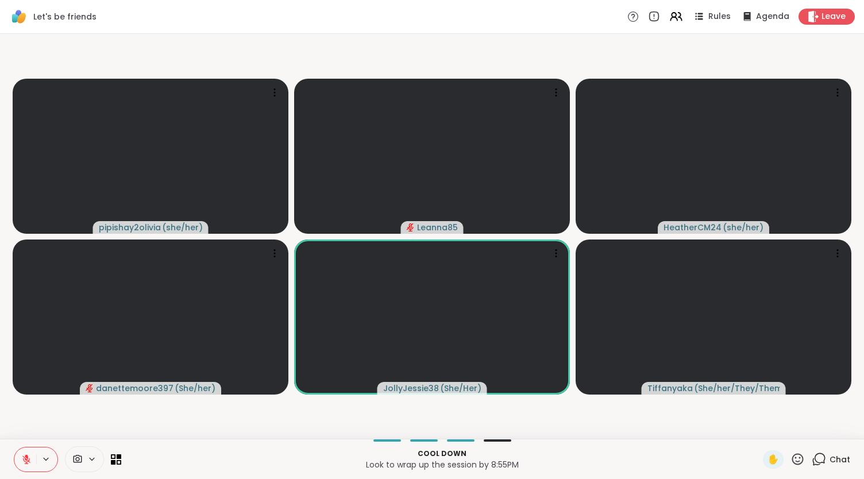
click at [816, 457] on icon at bounding box center [819, 459] width 14 height 14
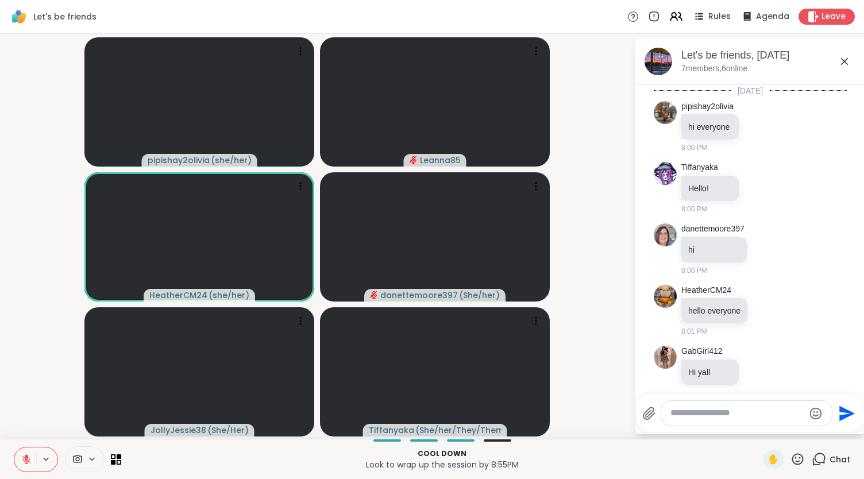
scroll to position [714, 0]
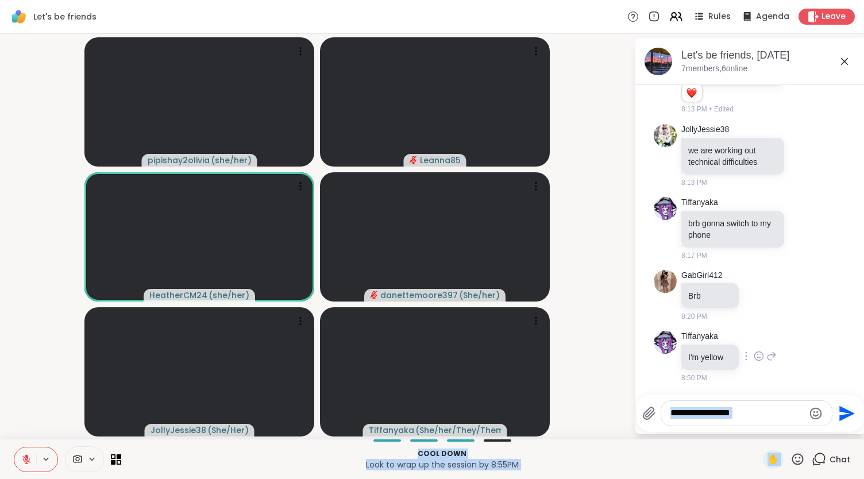
drag, startPoint x: 816, startPoint y: 457, endPoint x: 760, endPoint y: 375, distance: 99.3
click at [760, 375] on div "Let's be friends Rules Agenda Leave pipishay2olivia ( she/her ) Leanna85 Heathe…" at bounding box center [432, 239] width 864 height 479
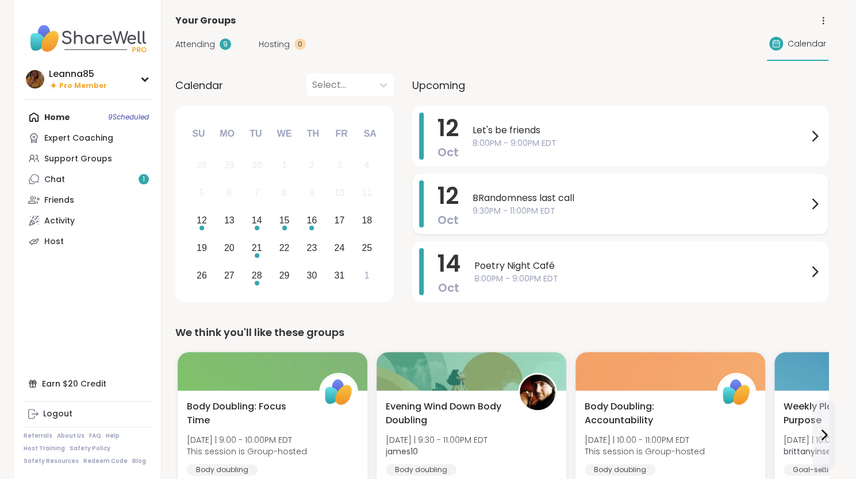
click at [527, 208] on span "9:30PM - 11:00PM EDT" at bounding box center [639, 211] width 335 height 12
